Goal: Task Accomplishment & Management: Manage account settings

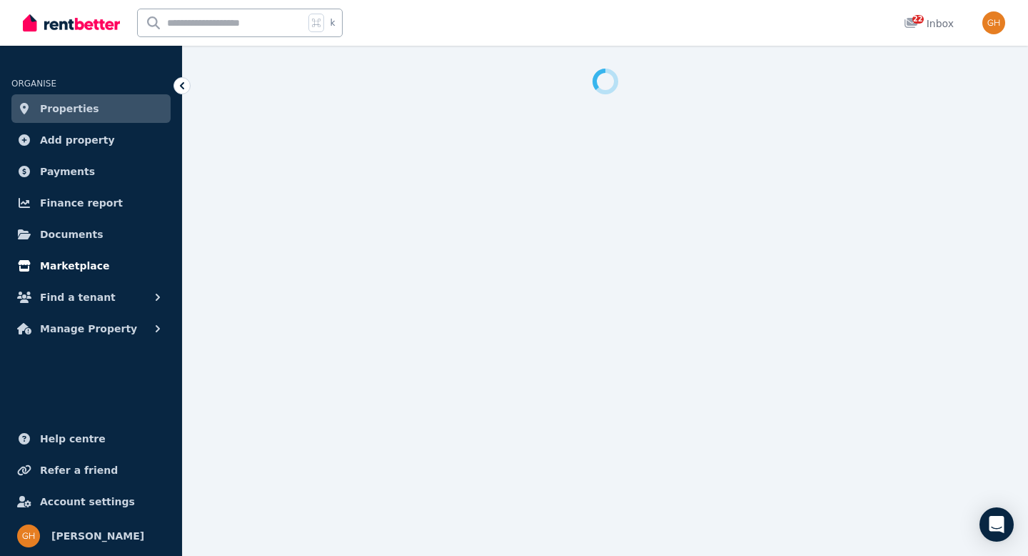
select select "**********"
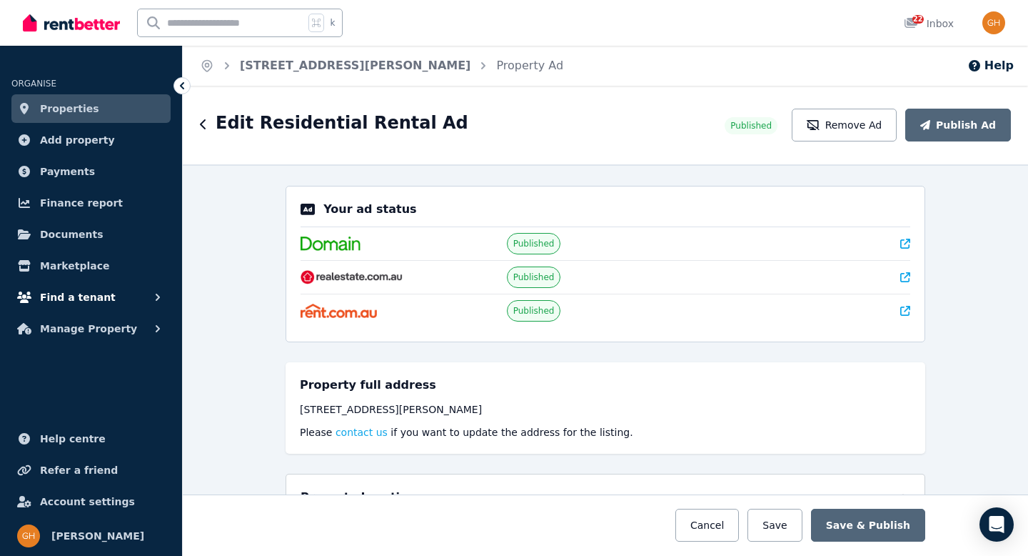
click at [101, 291] on span "Find a tenant" at bounding box center [78, 297] width 76 height 17
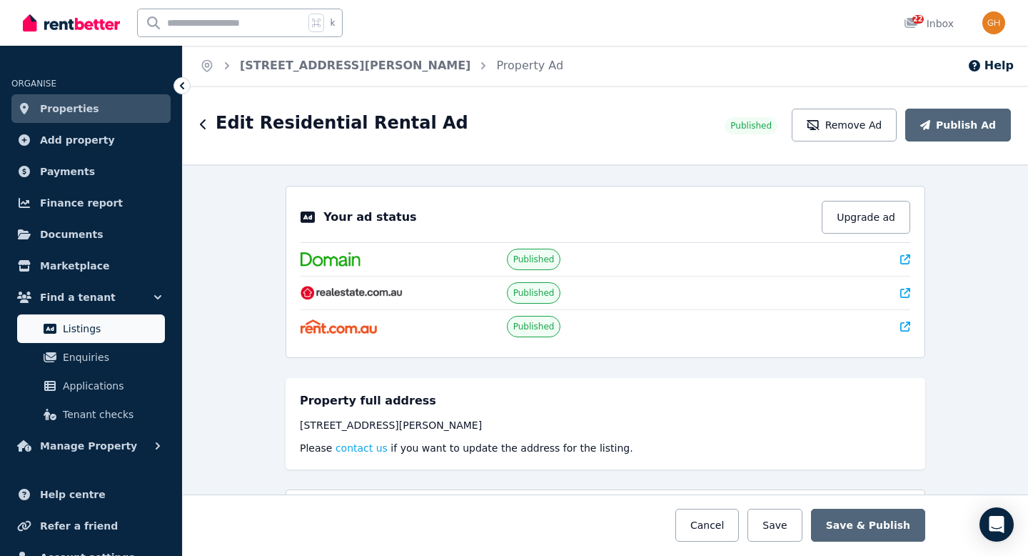
click at [100, 324] on span "Listings" at bounding box center [111, 328] width 96 height 17
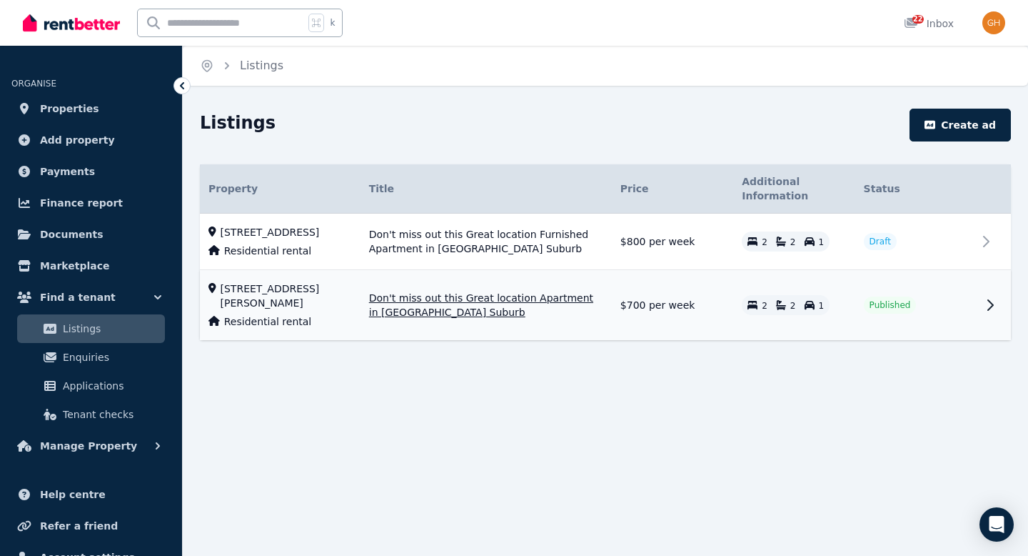
click at [342, 306] on span "33/81 Annerley Rd, Woolloongabba QLD 4102" at bounding box center [286, 295] width 131 height 29
select select "**********"
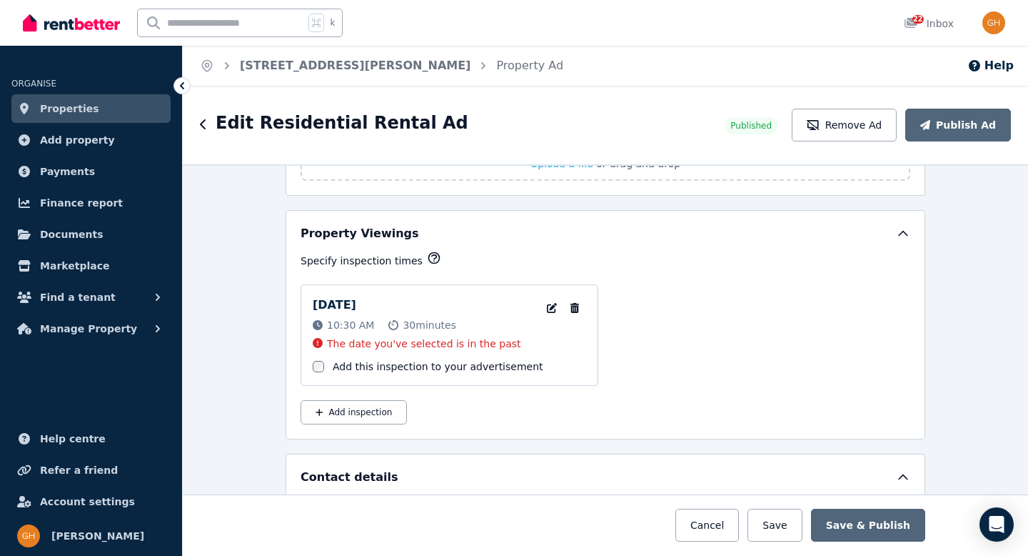
scroll to position [2250, 0]
click at [571, 305] on icon "button" at bounding box center [575, 308] width 9 height 10
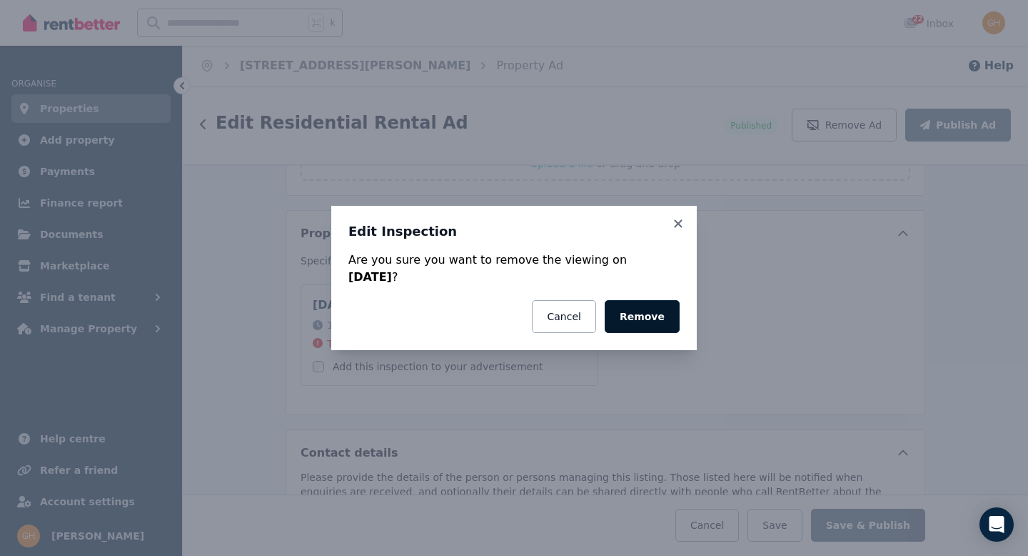
click at [650, 319] on button "Remove" at bounding box center [642, 316] width 75 height 33
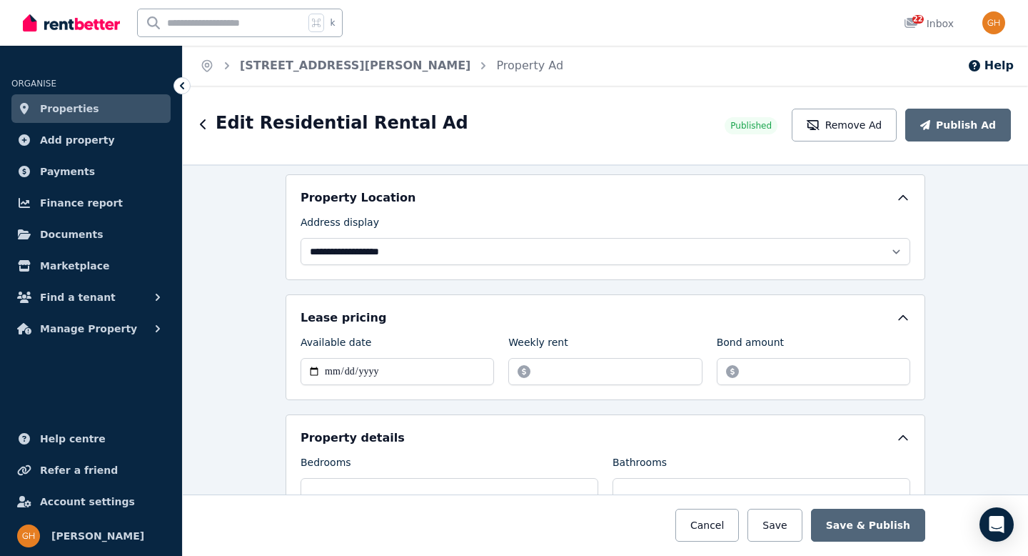
scroll to position [0, 0]
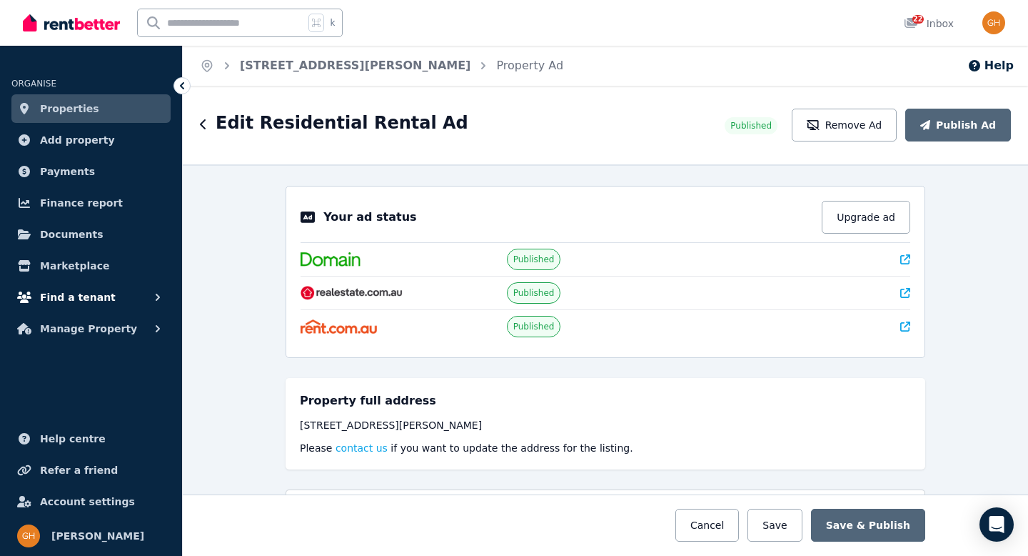
click at [88, 295] on span "Find a tenant" at bounding box center [78, 297] width 76 height 17
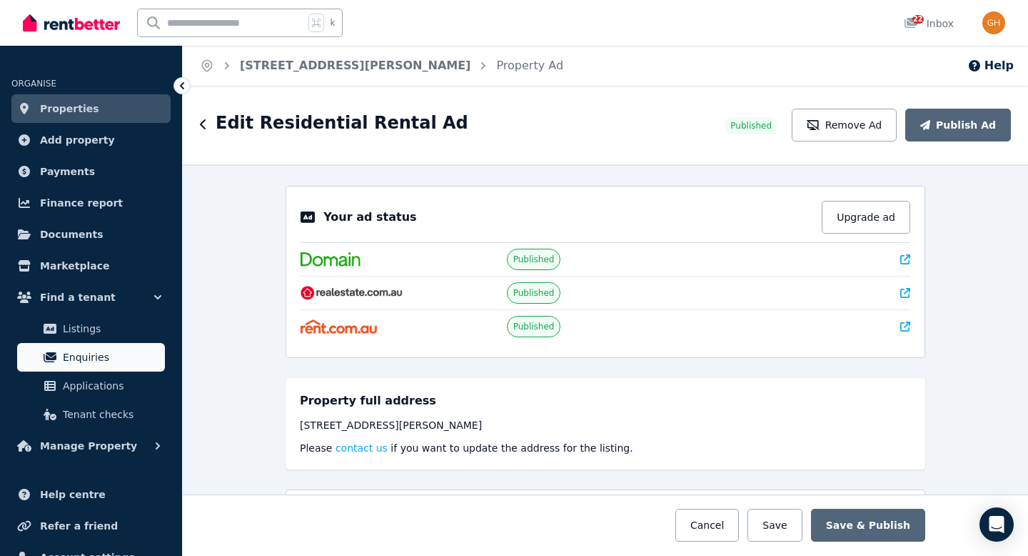
click at [91, 367] on link "Enquiries" at bounding box center [91, 357] width 148 height 29
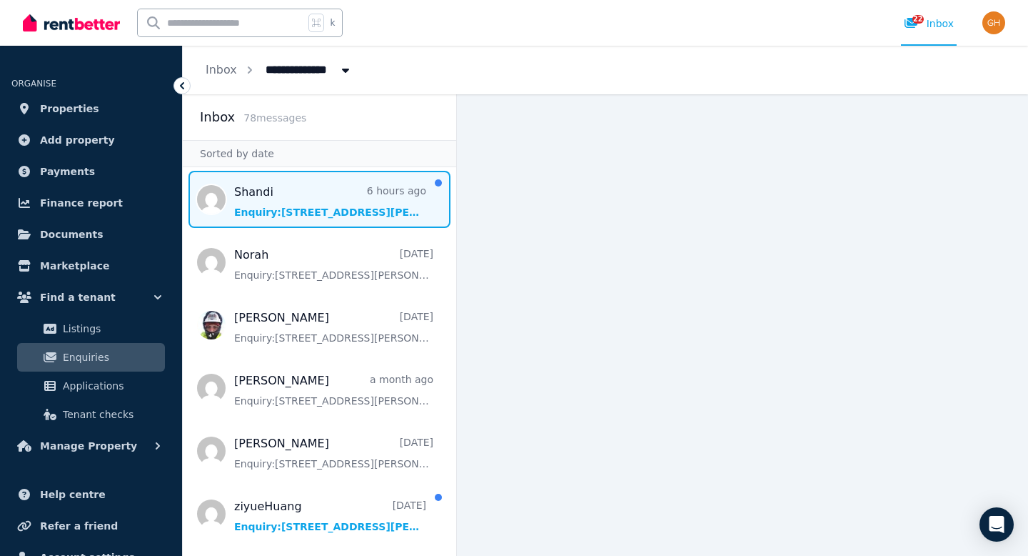
scroll to position [3, 0]
click at [351, 211] on span "Message list" at bounding box center [320, 198] width 274 height 57
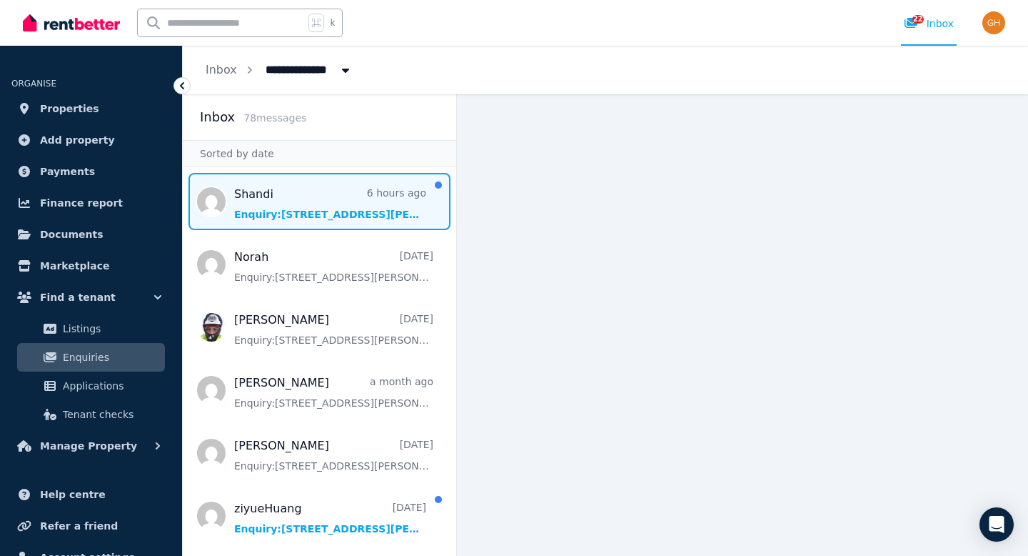
click at [351, 211] on span "Message list" at bounding box center [320, 201] width 274 height 57
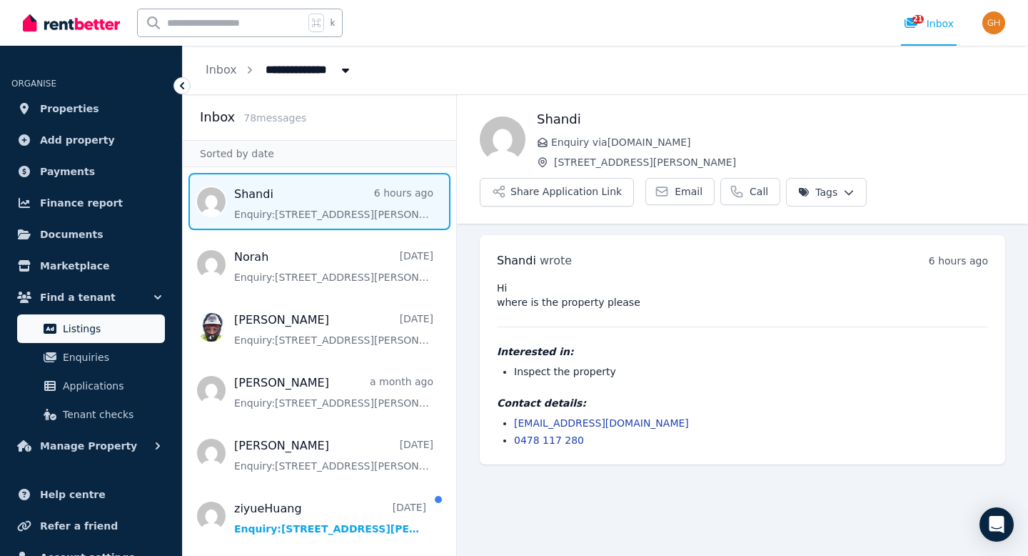
click at [103, 320] on span "Listings" at bounding box center [111, 328] width 96 height 17
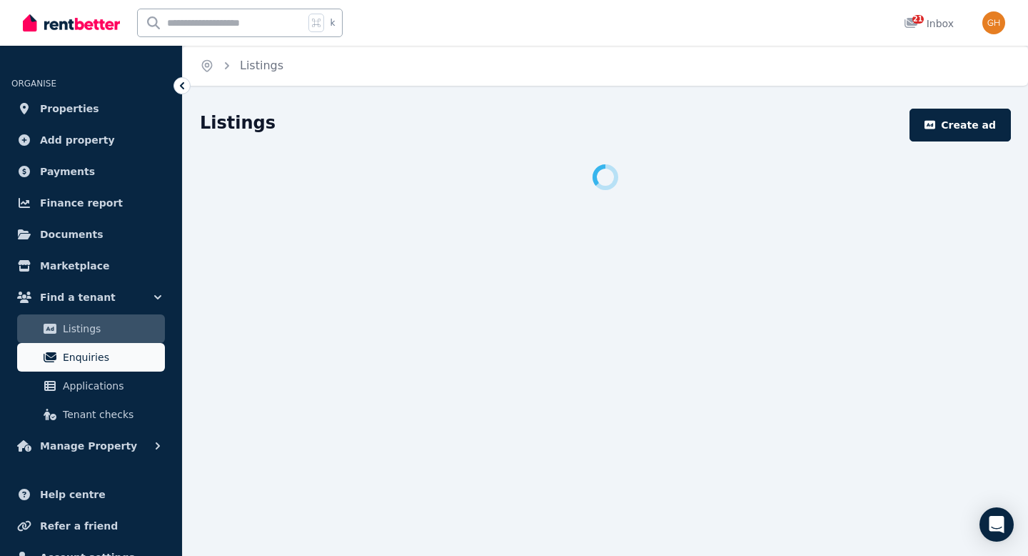
click at [118, 359] on span "Enquiries" at bounding box center [111, 357] width 96 height 17
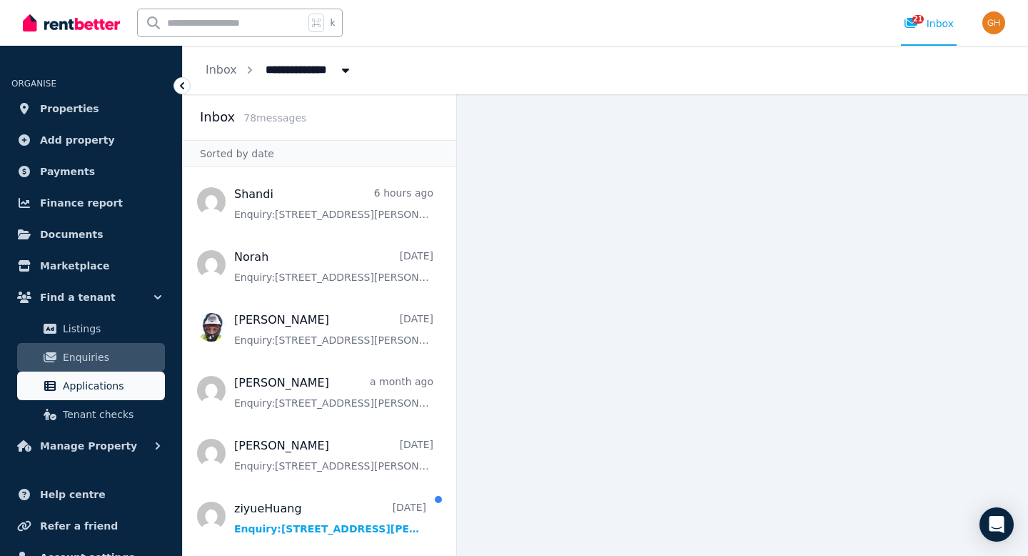
click at [114, 379] on span "Applications" at bounding box center [111, 385] width 96 height 17
